Goal: Information Seeking & Learning: Learn about a topic

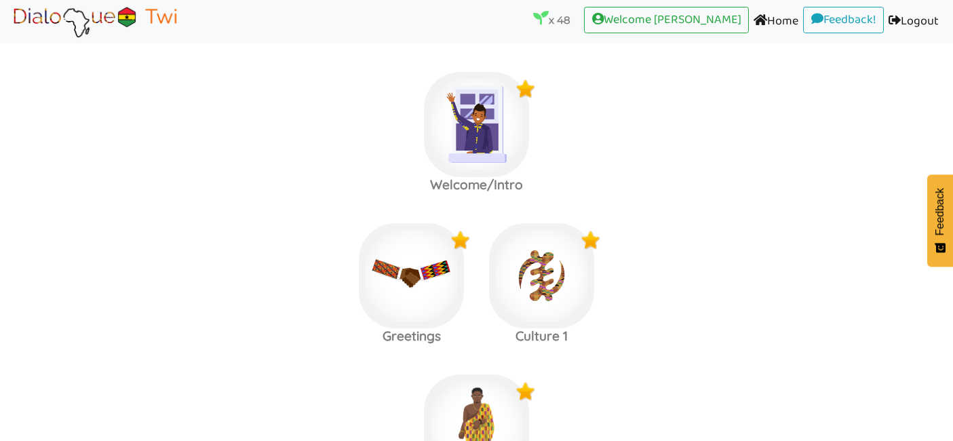
scroll to position [3045, 0]
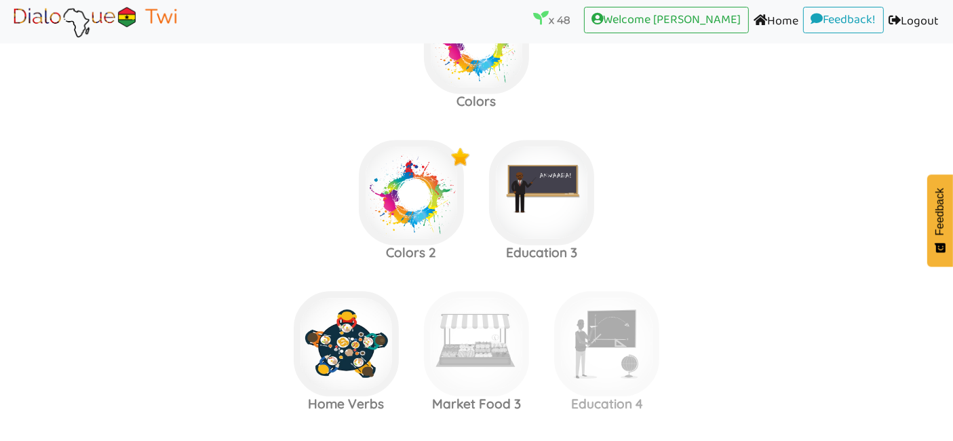
scroll to position [2957, 0]
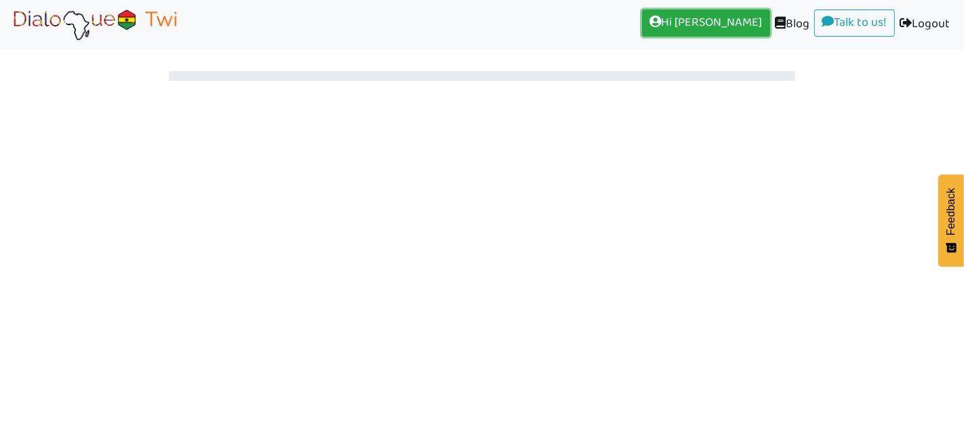
click at [712, 24] on link "Hi kojo dankwah (current)" at bounding box center [706, 22] width 128 height 27
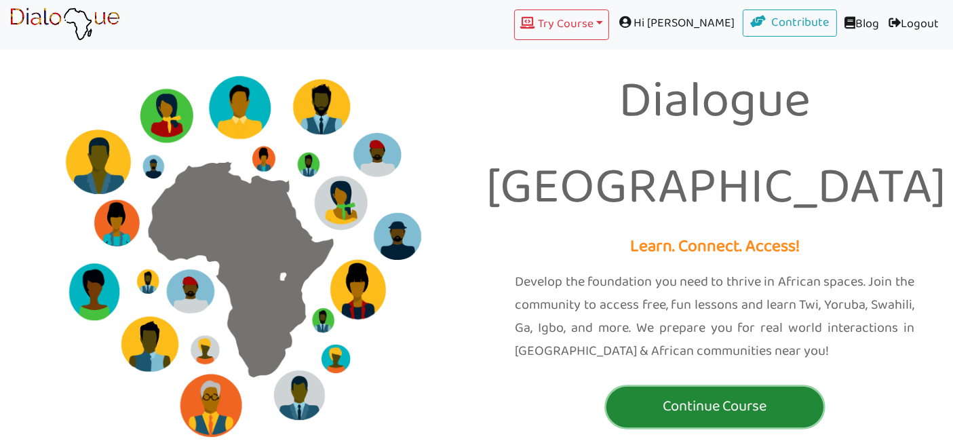
click at [726, 394] on p "Continue Course" at bounding box center [715, 406] width 210 height 25
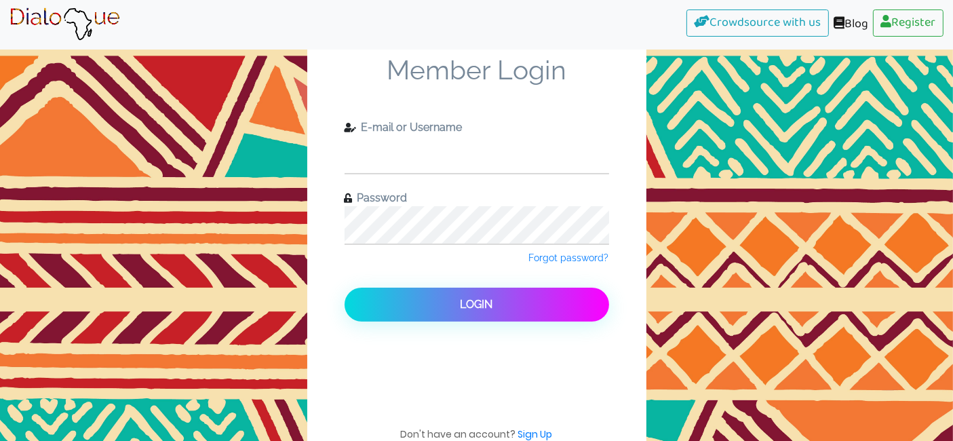
click at [446, 156] on input "text" at bounding box center [477, 154] width 265 height 37
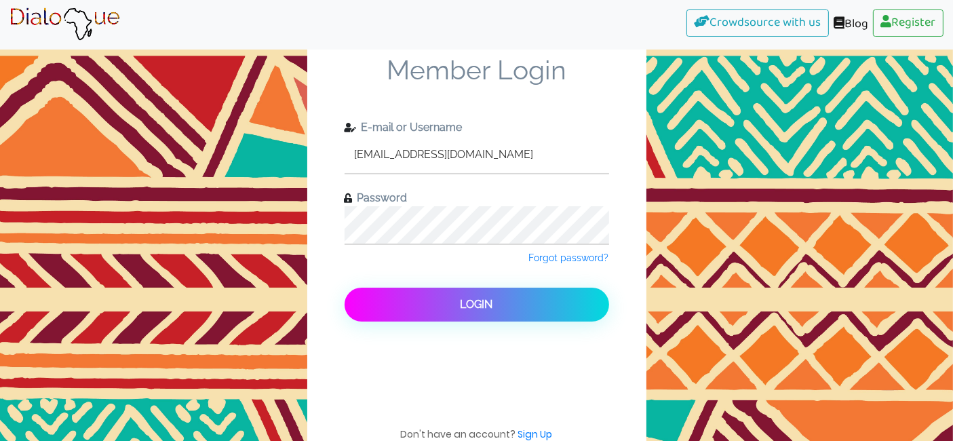
click at [423, 307] on button "Login" at bounding box center [477, 305] width 265 height 34
click at [404, 313] on button "Login" at bounding box center [477, 305] width 265 height 34
click at [423, 301] on button "Login" at bounding box center [477, 305] width 265 height 34
click at [345, 288] on button "Login" at bounding box center [477, 305] width 265 height 34
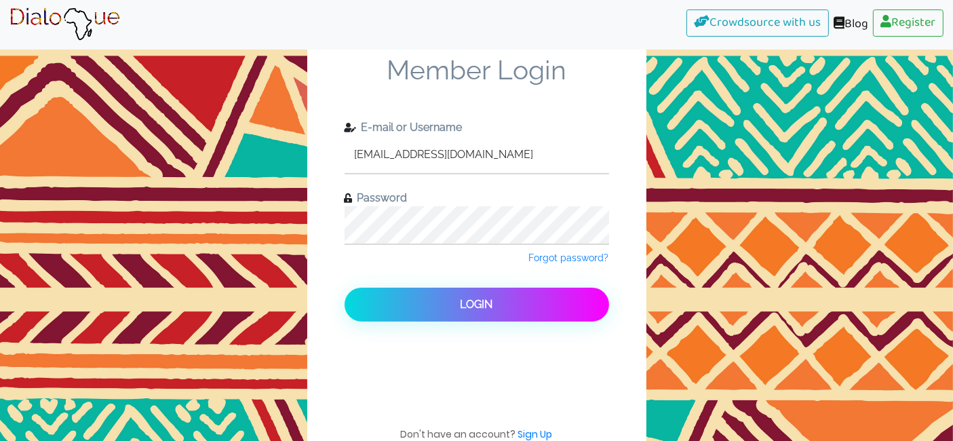
click at [406, 157] on input "[EMAIL_ADDRESS][DOMAIN_NAME]" at bounding box center [477, 154] width 265 height 37
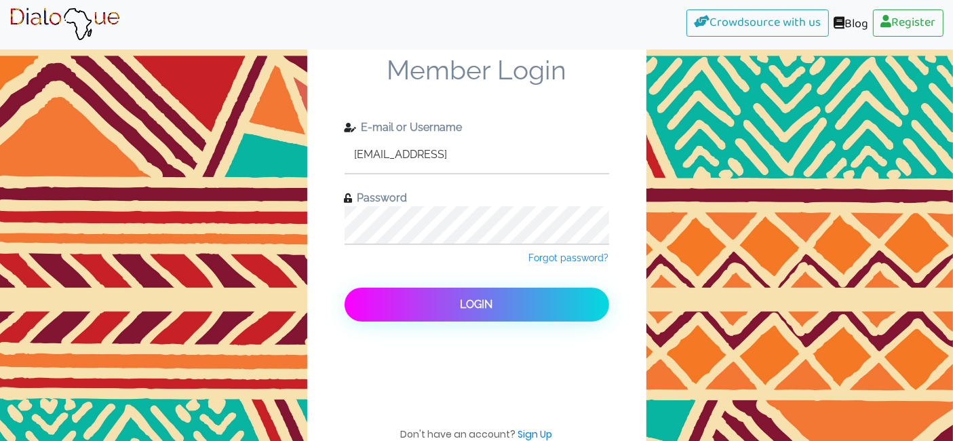
click at [432, 290] on button "Login" at bounding box center [477, 305] width 265 height 34
click at [421, 296] on button "Login" at bounding box center [477, 305] width 265 height 34
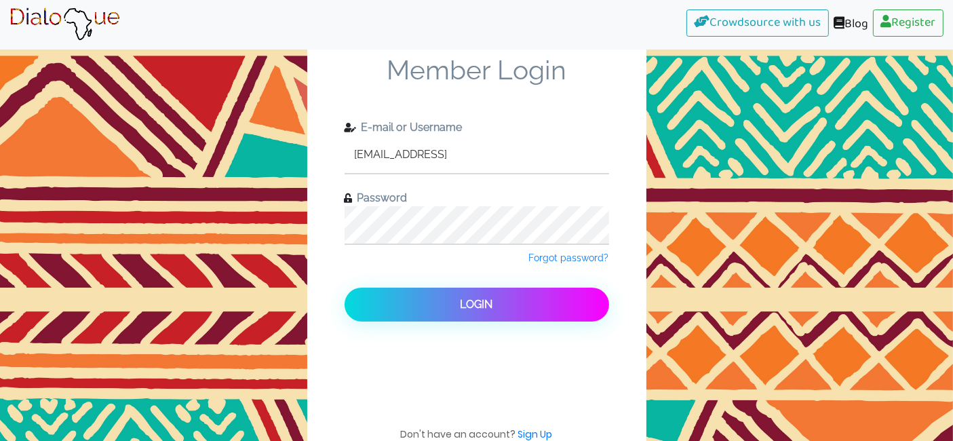
click at [467, 163] on input "[EMAIL_ADDRESS]" at bounding box center [477, 154] width 265 height 37
type input "[EMAIL_ADDRESS][DOMAIN_NAME]"
click at [449, 243] on div "Password" at bounding box center [477, 217] width 265 height 55
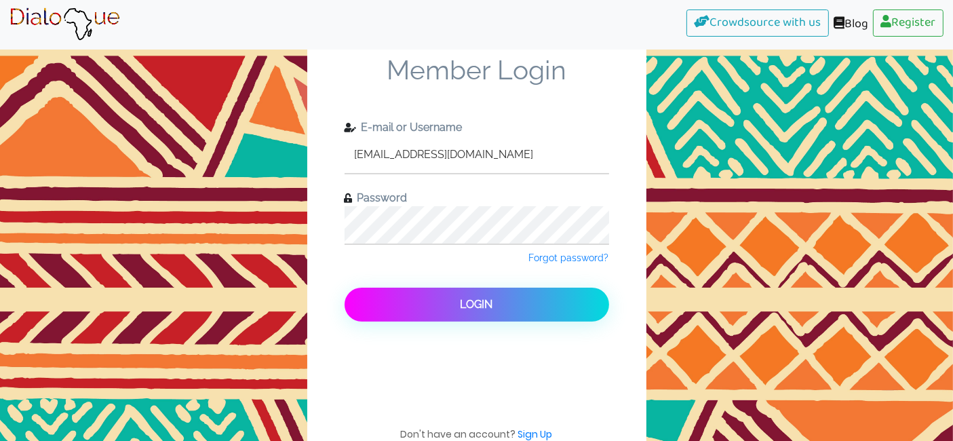
click at [414, 295] on button "Login" at bounding box center [477, 305] width 265 height 34
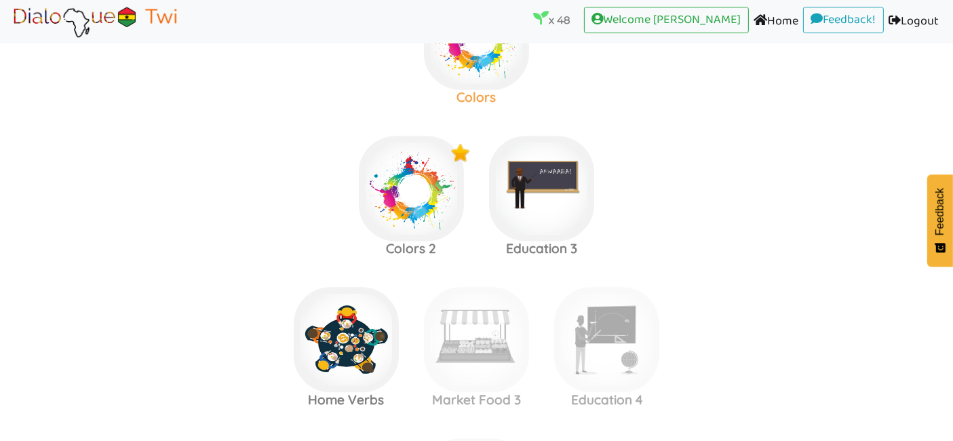
scroll to position [2961, 0]
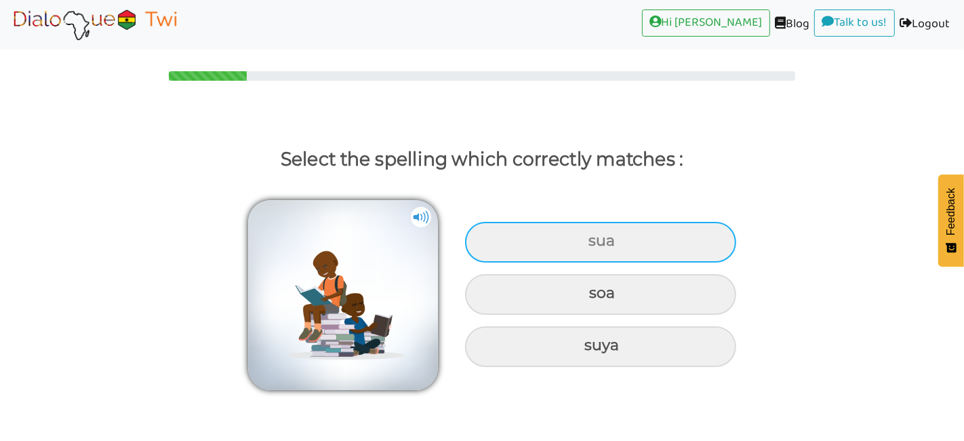
click at [550, 241] on div "sua" at bounding box center [600, 242] width 271 height 41
click at [587, 241] on input "sua" at bounding box center [591, 241] width 9 height 9
radio input "true"
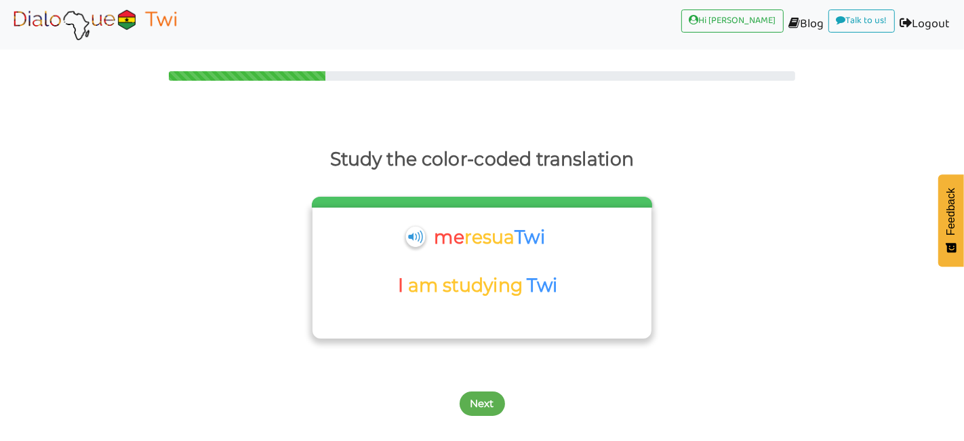
click at [421, 249] on div "me resua Twi" at bounding box center [480, 242] width 131 height 42
click at [483, 402] on button "Next" at bounding box center [482, 403] width 45 height 24
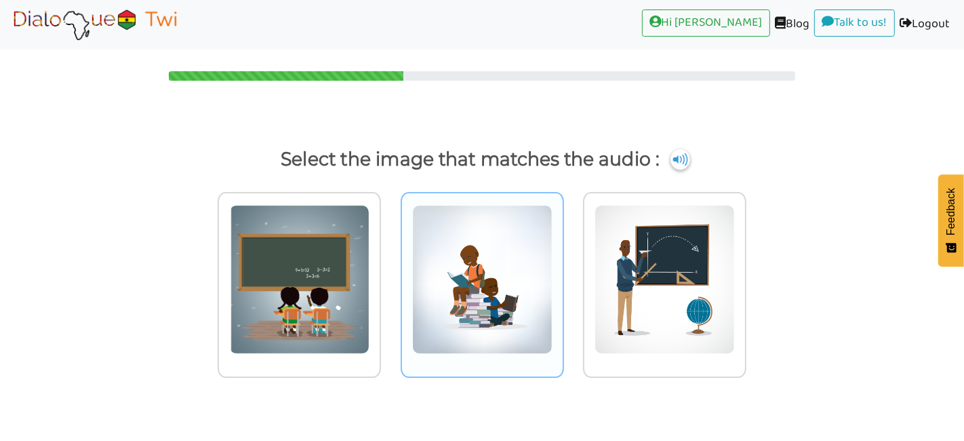
click at [370, 305] on img at bounding box center [299, 279] width 140 height 149
click at [390, 276] on input "radio" at bounding box center [385, 271] width 10 height 10
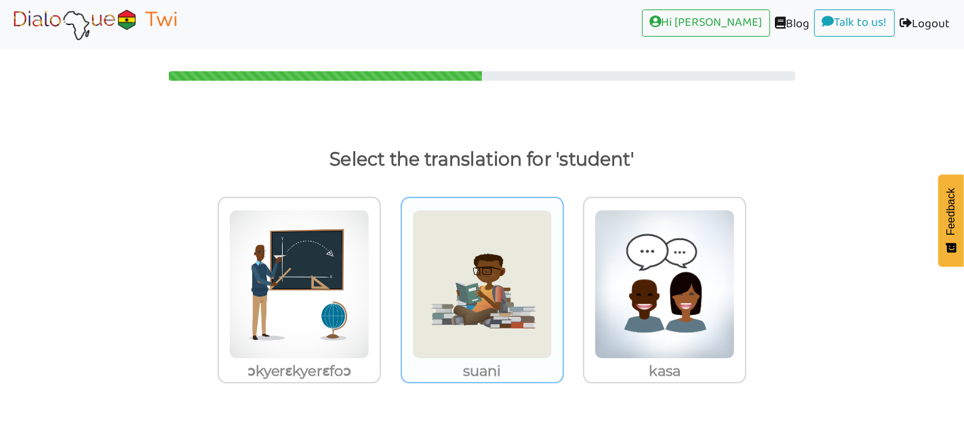
click at [370, 309] on img at bounding box center [299, 284] width 140 height 149
click at [390, 281] on input "suani" at bounding box center [385, 276] width 10 height 10
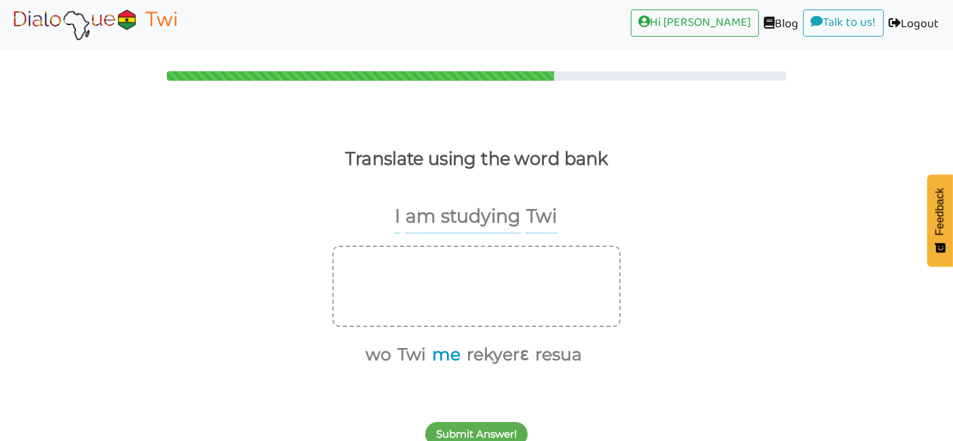
click at [454, 353] on button "me" at bounding box center [443, 355] width 33 height 26
click at [534, 362] on button "resua" at bounding box center [539, 355] width 52 height 26
click at [451, 362] on button "Twi" at bounding box center [453, 355] width 33 height 26
click at [458, 431] on button "Submit Answer!" at bounding box center [476, 434] width 102 height 24
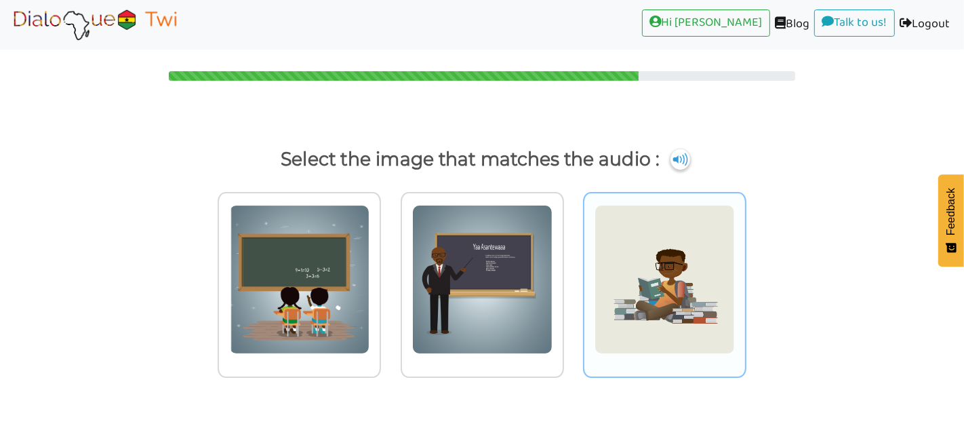
click at [370, 337] on img at bounding box center [299, 279] width 140 height 149
click at [390, 276] on input "radio" at bounding box center [385, 271] width 10 height 10
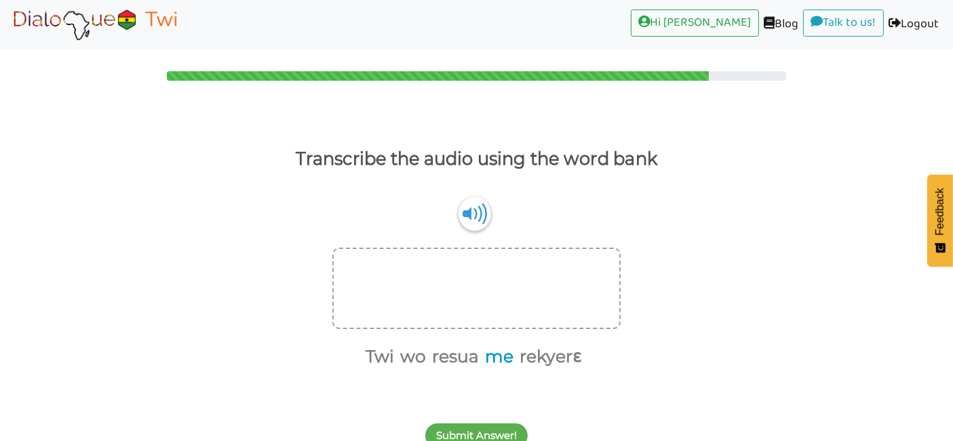
click at [505, 364] on button "me" at bounding box center [496, 357] width 33 height 26
click at [476, 362] on button "resua" at bounding box center [471, 357] width 52 height 26
click at [416, 363] on button "Twi" at bounding box center [421, 357] width 33 height 26
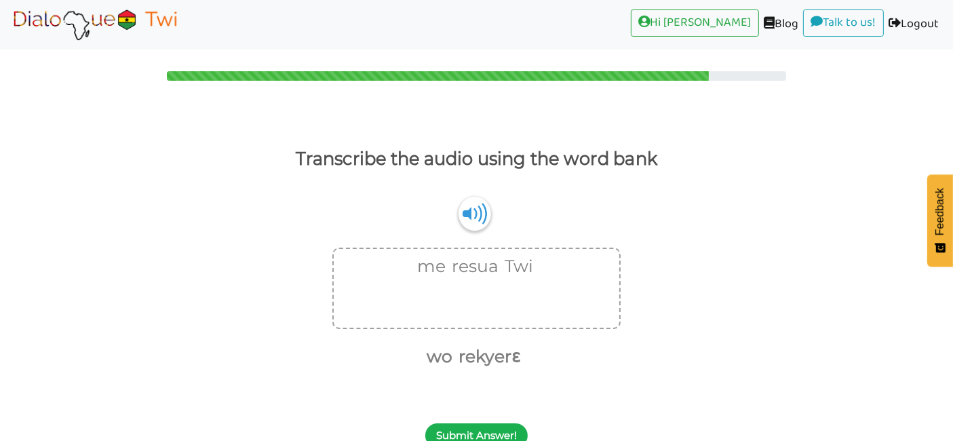
click at [470, 427] on button "Submit Answer!" at bounding box center [476, 435] width 102 height 24
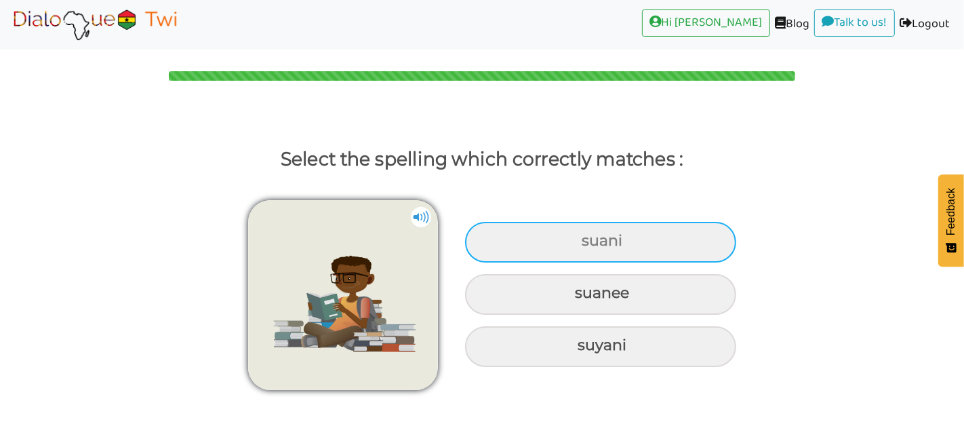
click at [517, 231] on div "suani" at bounding box center [600, 242] width 271 height 41
click at [579, 237] on input "suani" at bounding box center [583, 241] width 9 height 9
radio input "true"
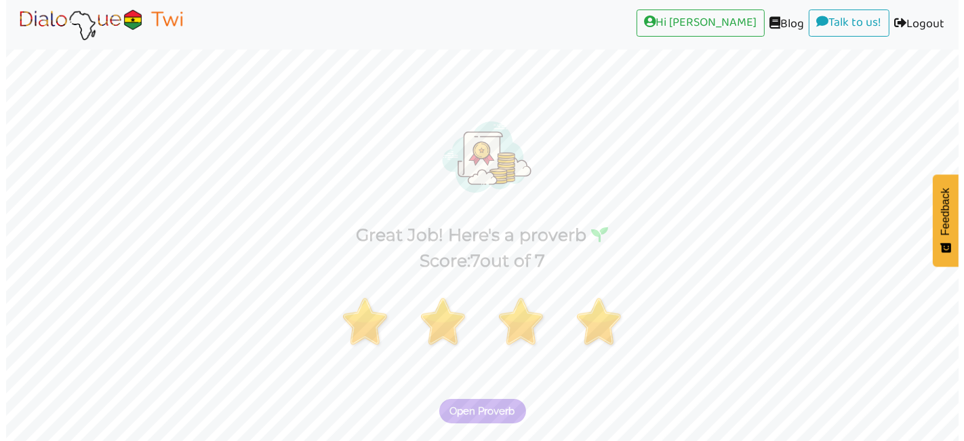
scroll to position [63, 0]
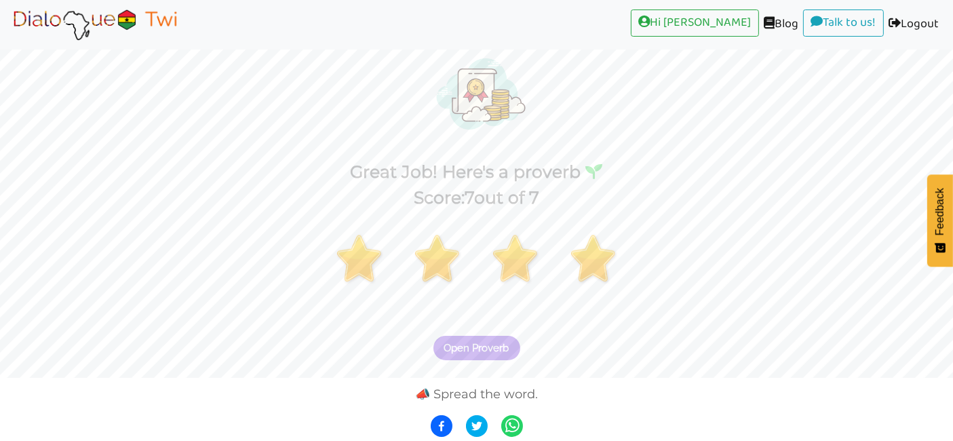
click at [503, 340] on button "Open Proverb" at bounding box center [476, 348] width 87 height 24
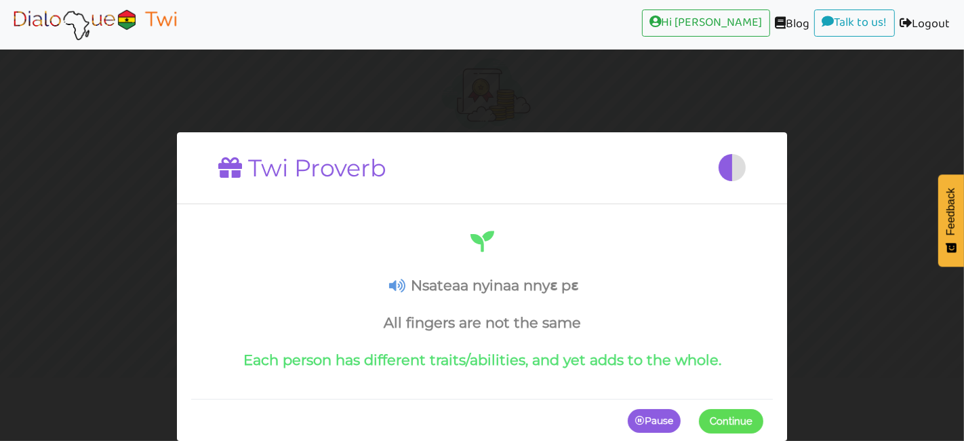
click at [652, 422] on p "Pause" at bounding box center [654, 421] width 53 height 24
click at [403, 286] on icon at bounding box center [397, 286] width 16 height 14
click at [401, 297] on div "Nsateaa nyinaa nnyɛ pɛ All fingers are not the same Each person has different t…" at bounding box center [482, 298] width 563 height 141
